Goal: Communication & Community: Participate in discussion

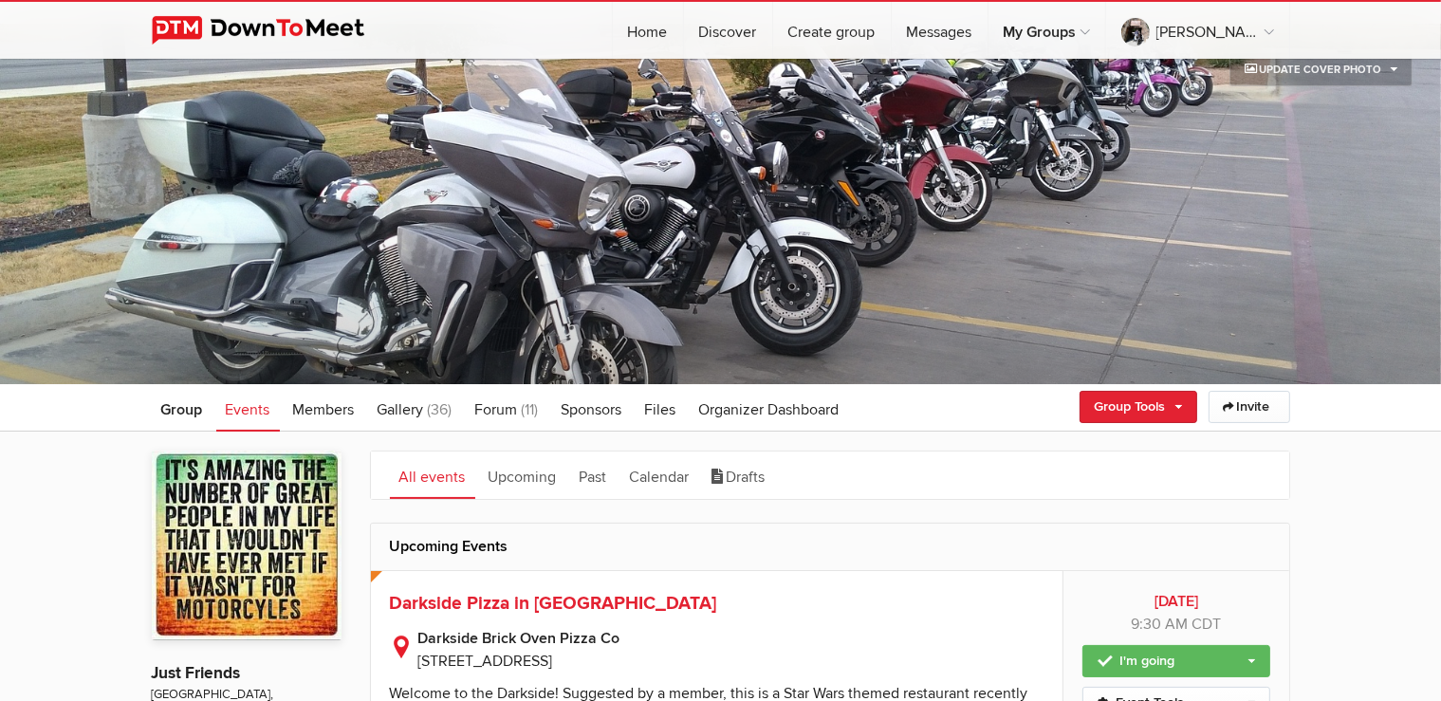
scroll to position [300, 0]
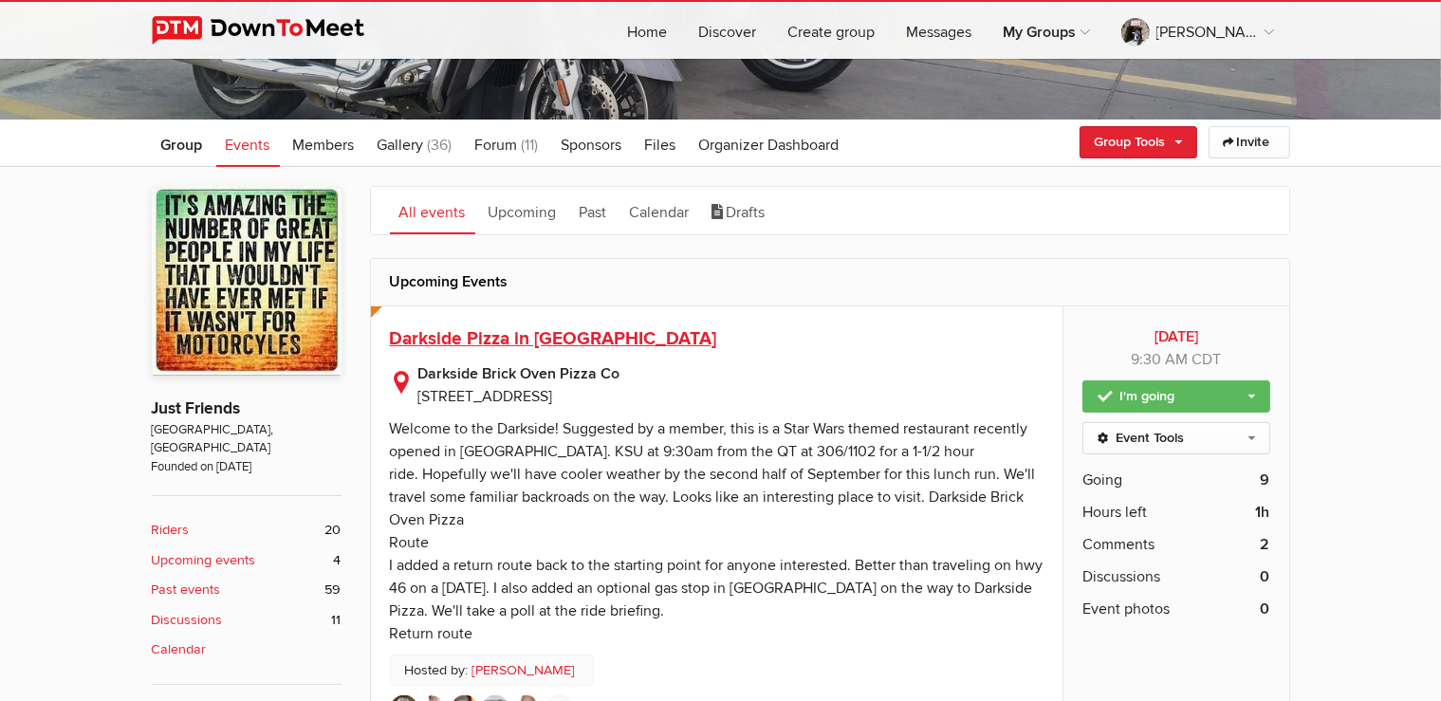
click at [592, 344] on span "Darkside Pizza in [GEOGRAPHIC_DATA]" at bounding box center [553, 338] width 327 height 23
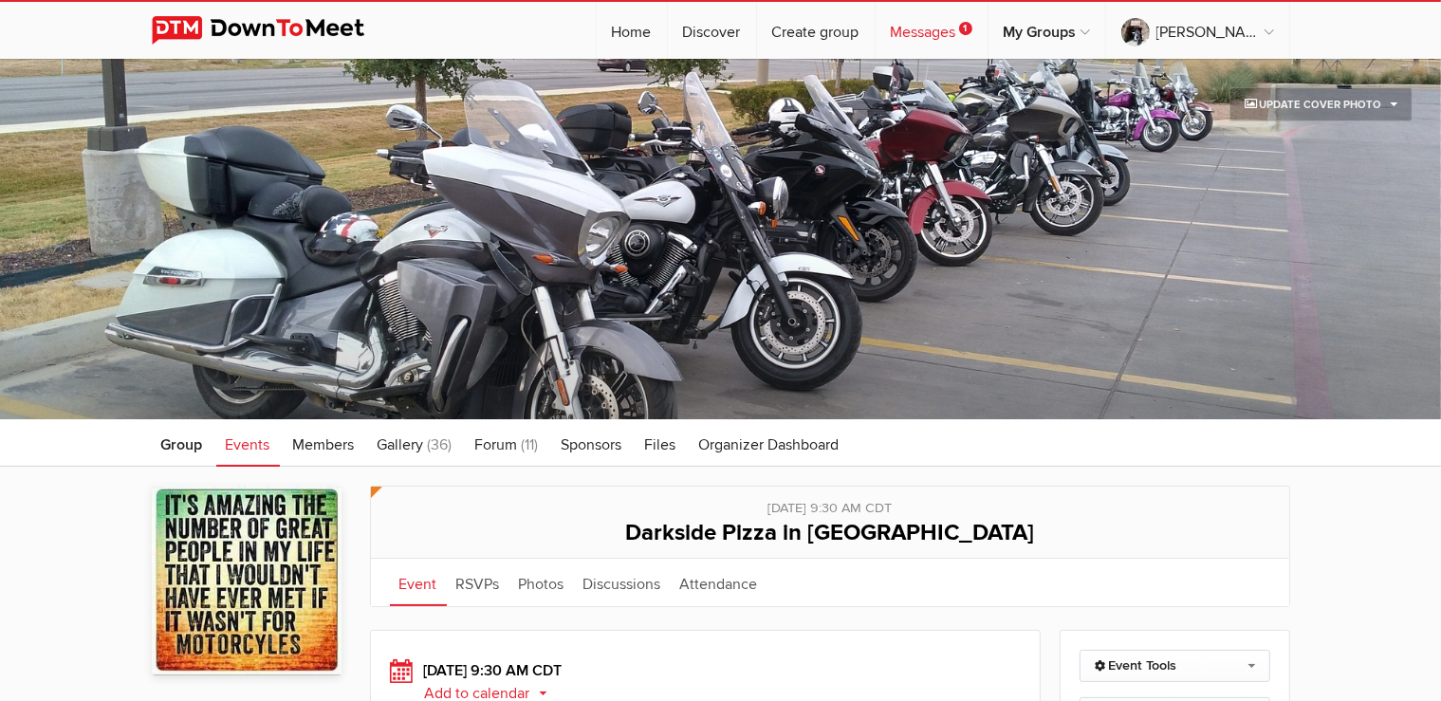
click at [971, 32] on link "Messages 1" at bounding box center [932, 30] width 112 height 57
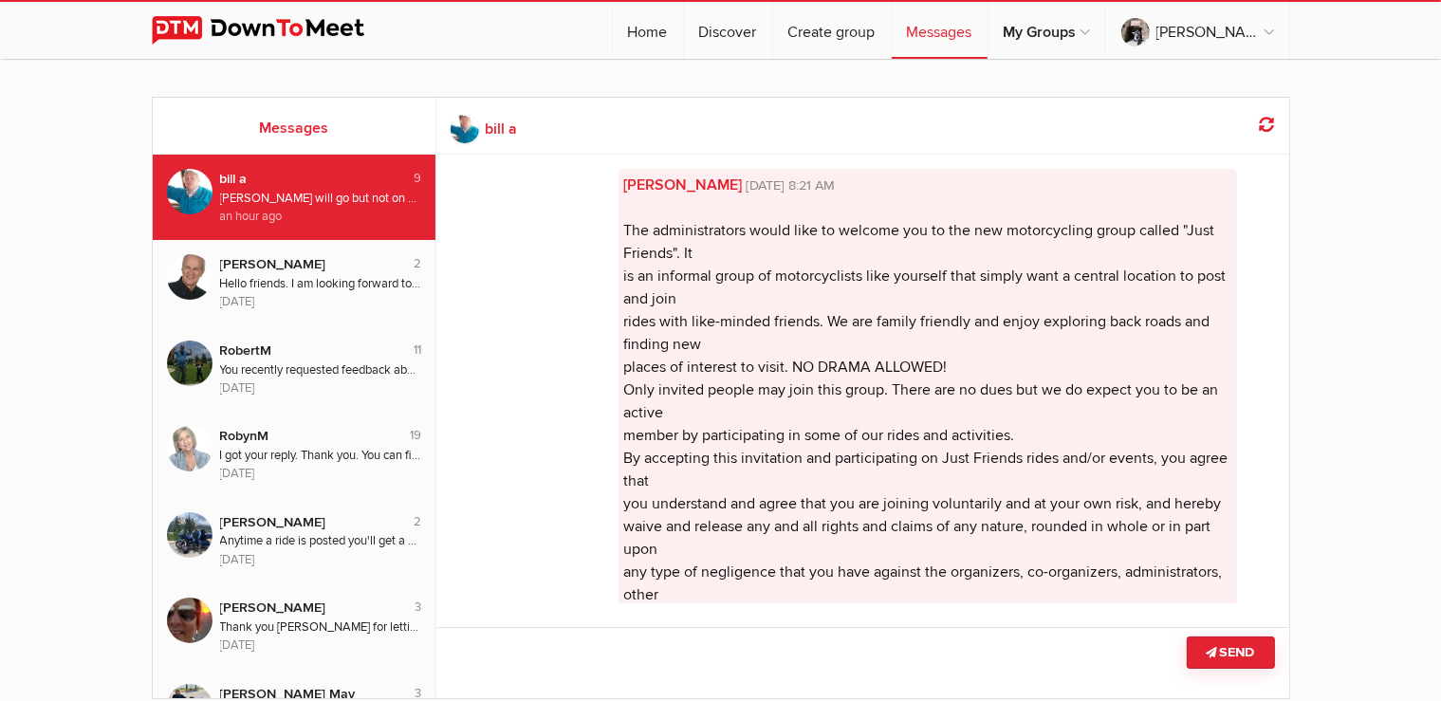
scroll to position [1025, 0]
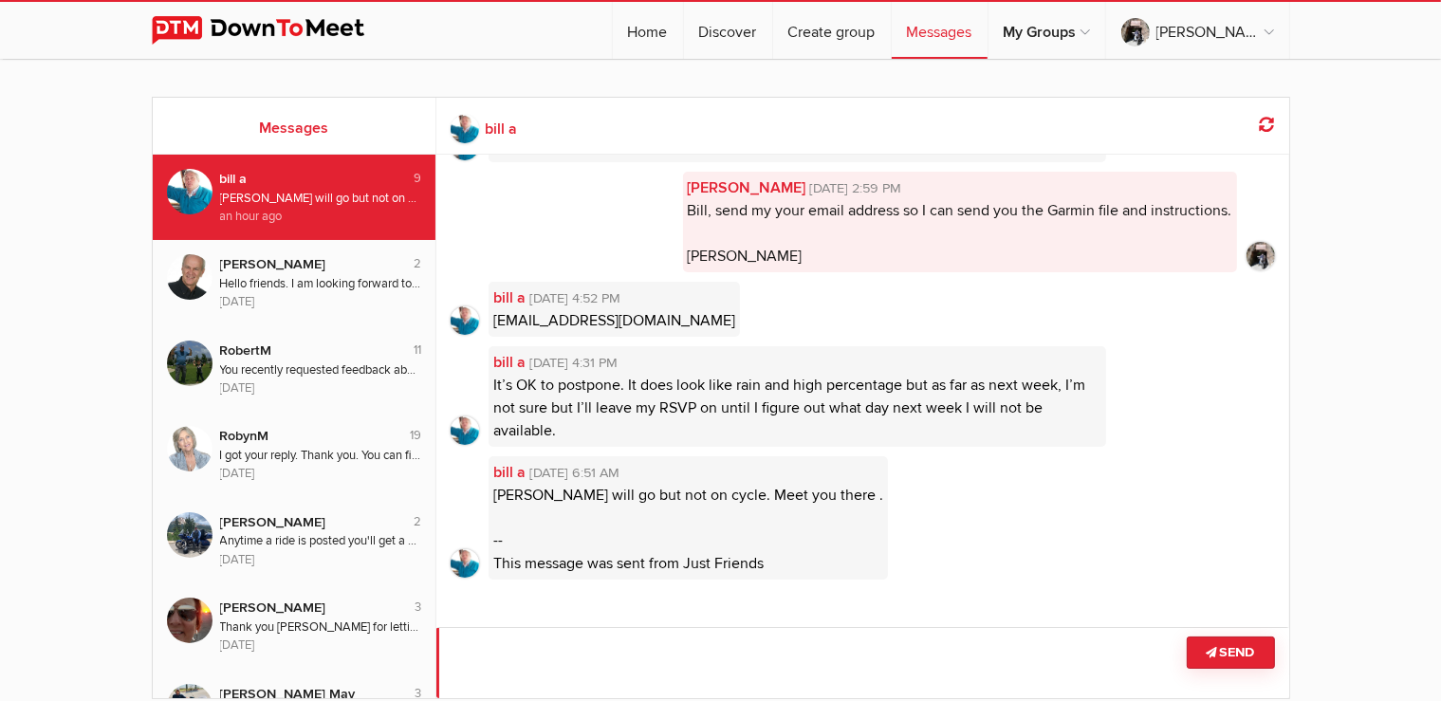
click at [865, 651] on textarea at bounding box center [863, 662] width 853 height 71
type textarea "No problem. See ya there."
click at [1228, 666] on button "Send" at bounding box center [1231, 653] width 88 height 32
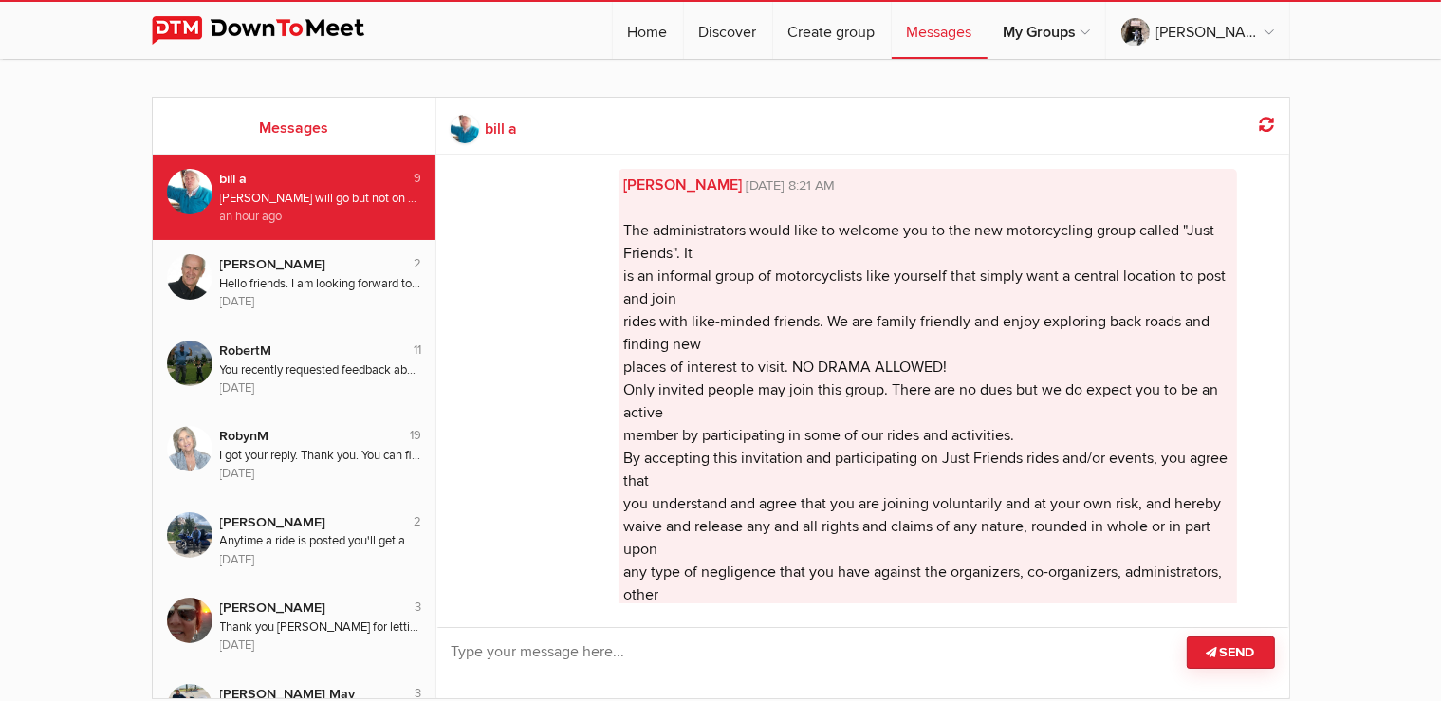
scroll to position [1089, 0]
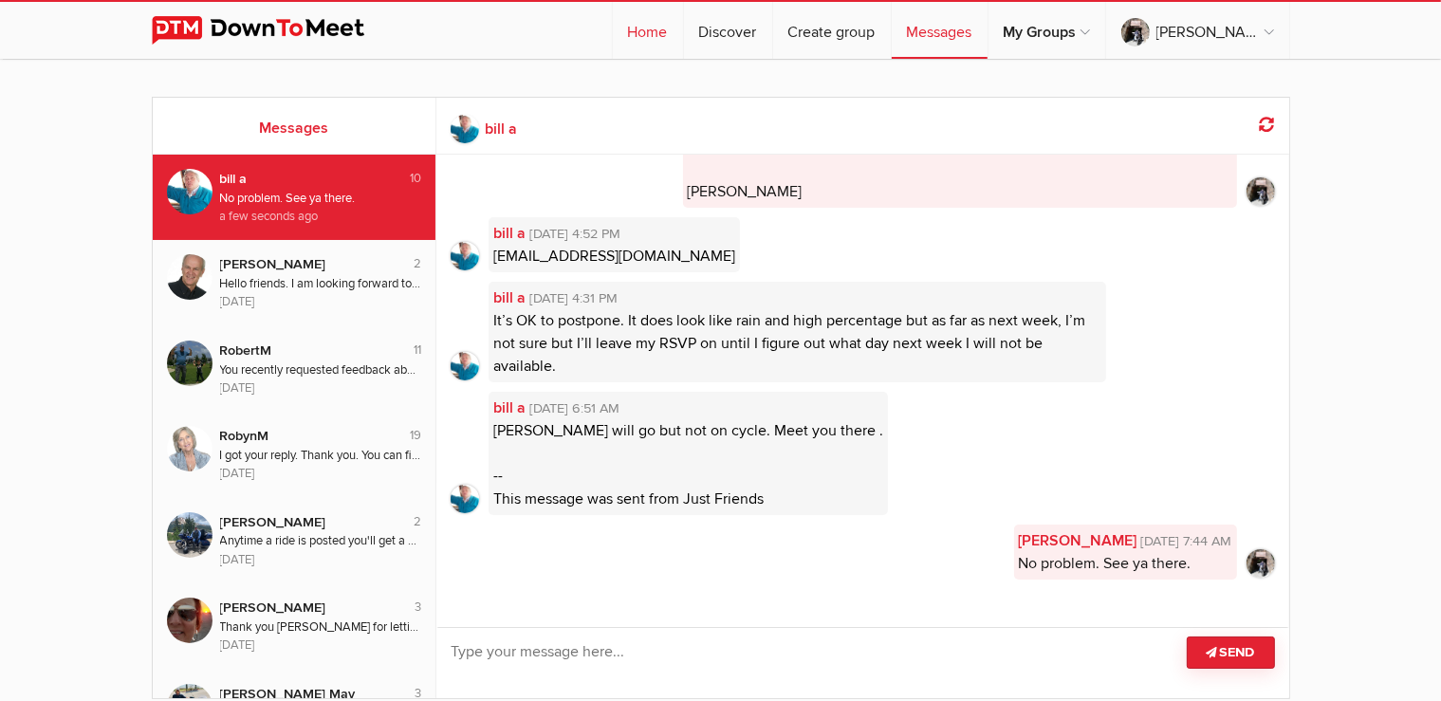
click at [683, 31] on link "Home" at bounding box center [648, 30] width 70 height 57
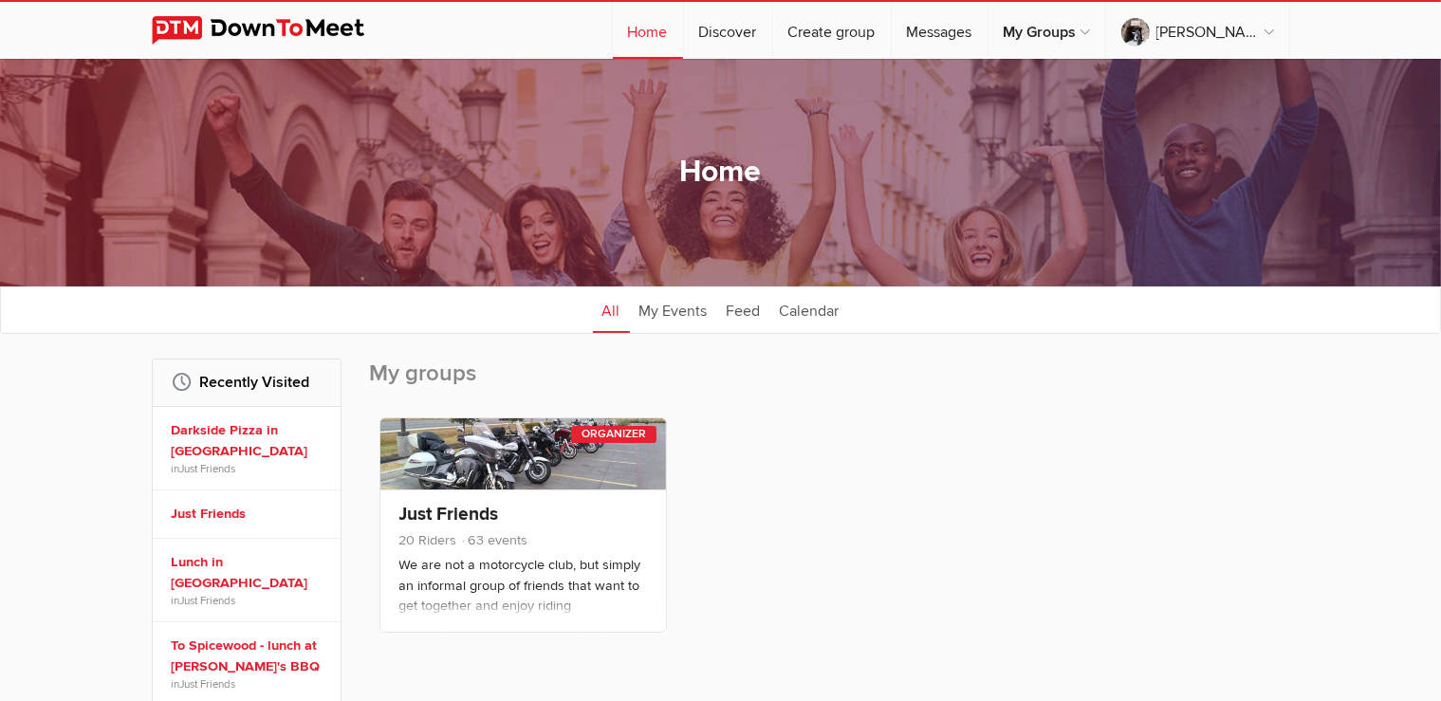
click at [579, 511] on h3 "Just Friends" at bounding box center [524, 514] width 248 height 21
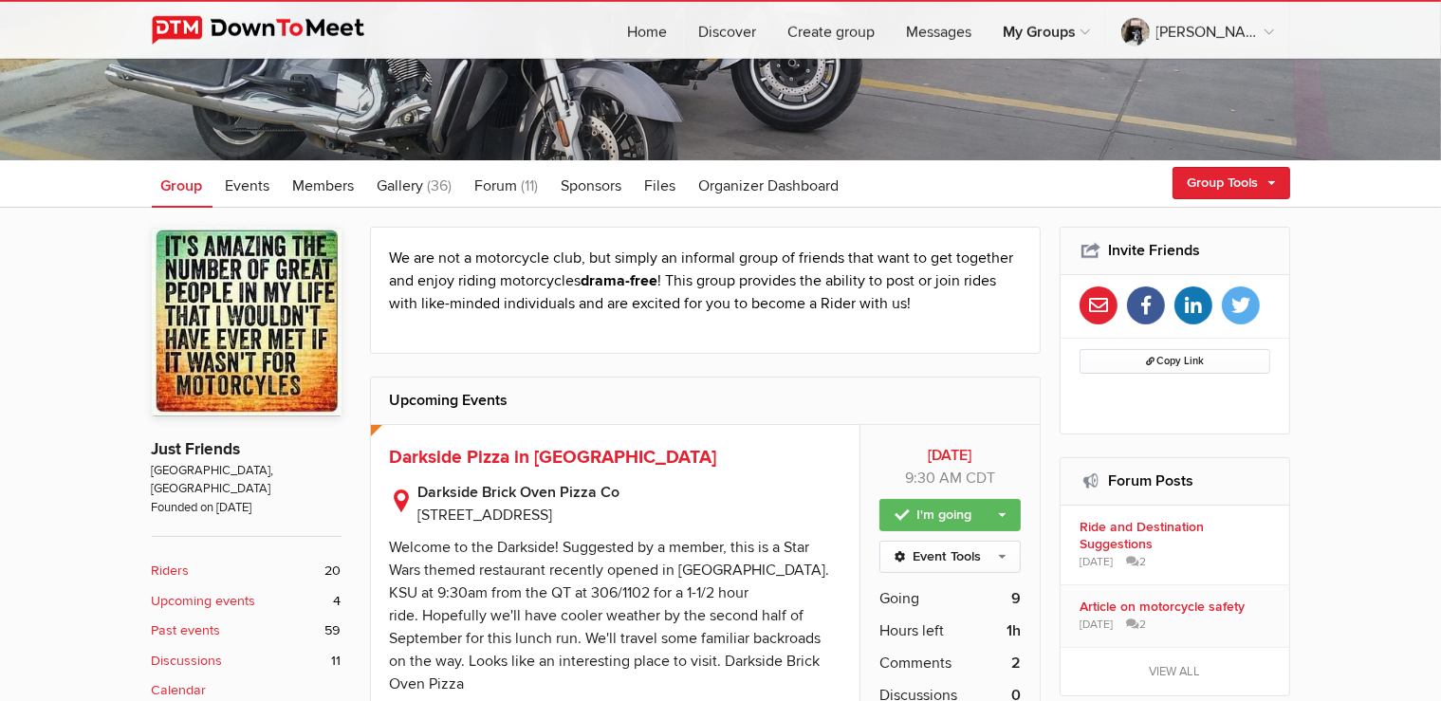
scroll to position [300, 0]
